Goal: Find specific page/section: Find specific page/section

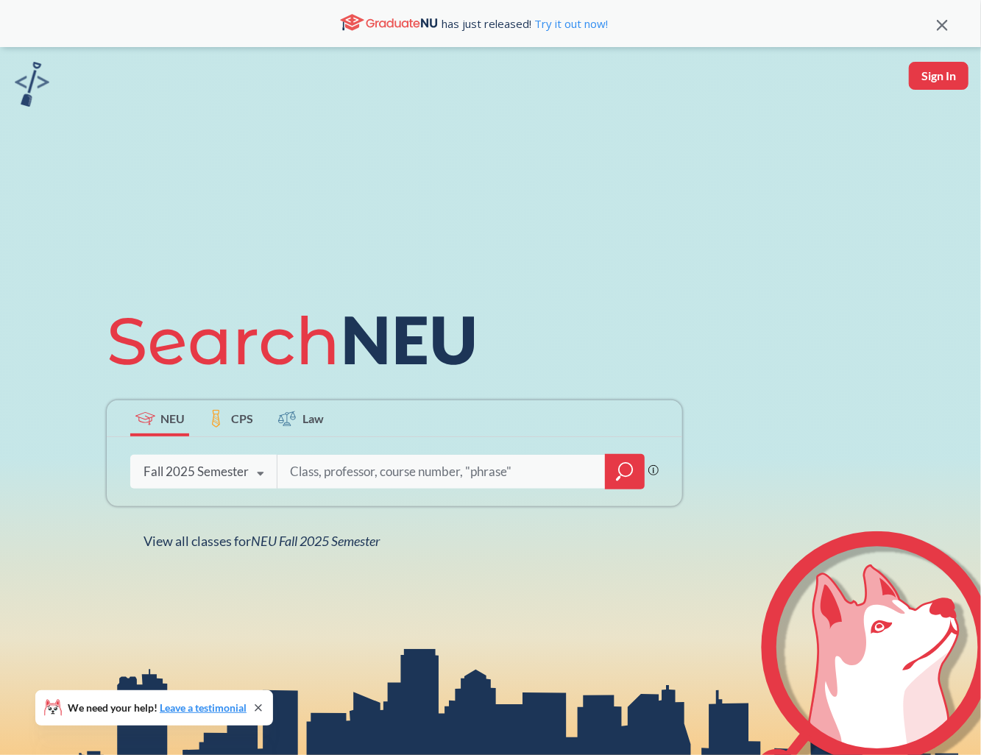
type input "MGMT 3380"
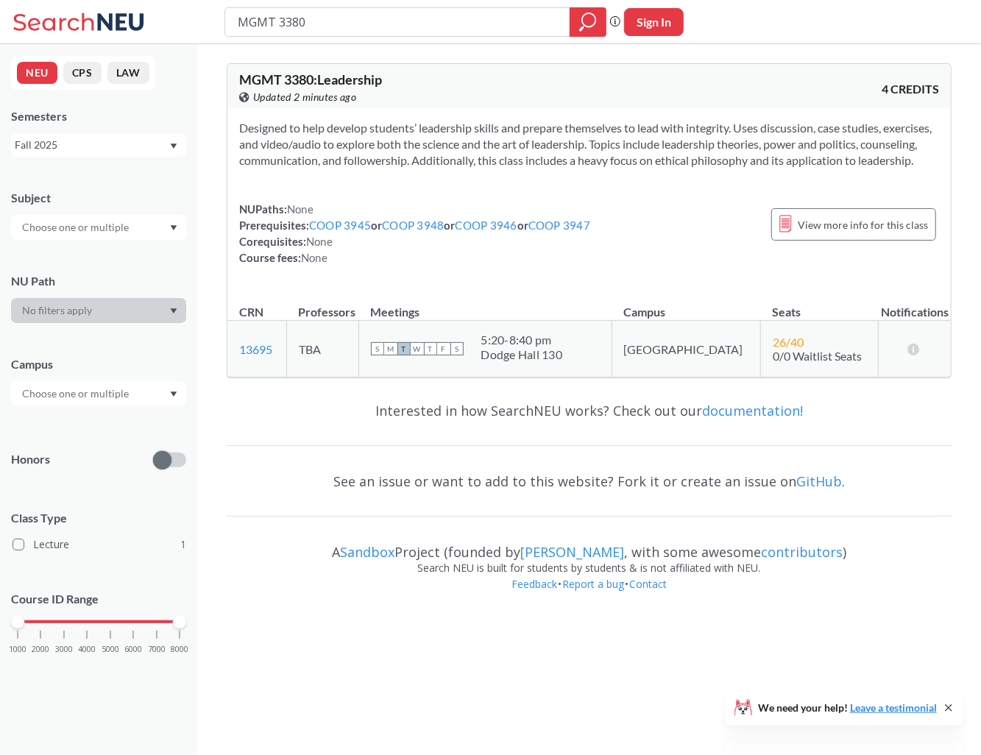
click at [563, 362] on div "Dodge Hall 130" at bounding box center [522, 354] width 82 height 15
click at [326, 232] on link "COOP 3945" at bounding box center [340, 225] width 62 height 13
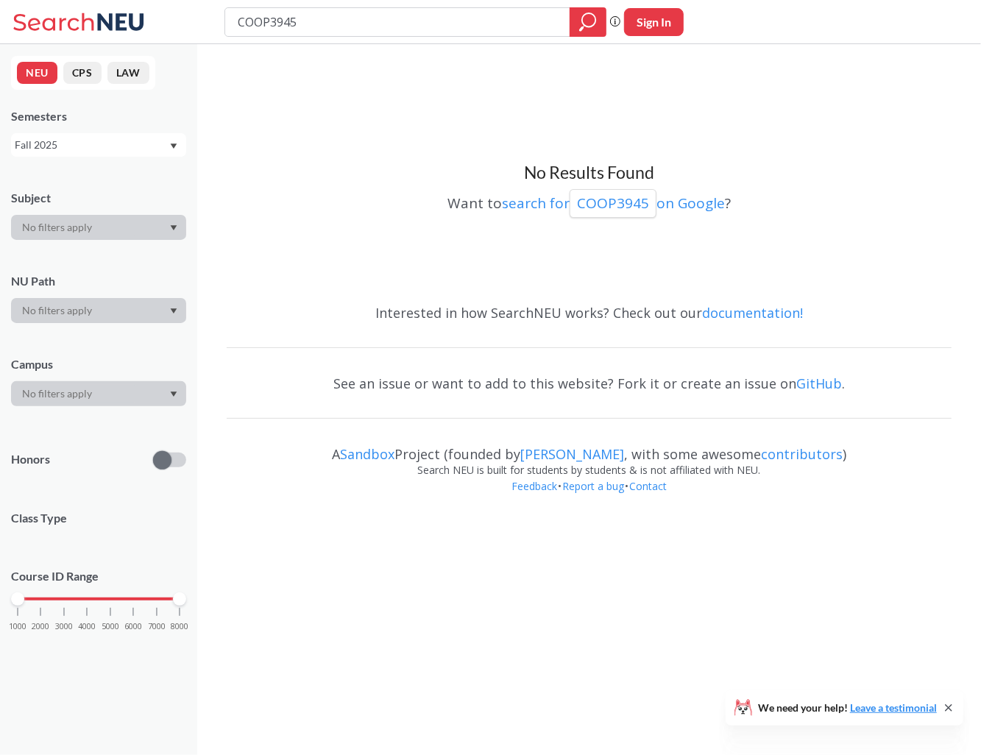
click at [403, 250] on div "No Results Found Want to search for COOP3945 on Google ?" at bounding box center [589, 172] width 725 height 240
type input "MGMT 3380"
